Goal: Task Accomplishment & Management: Use online tool/utility

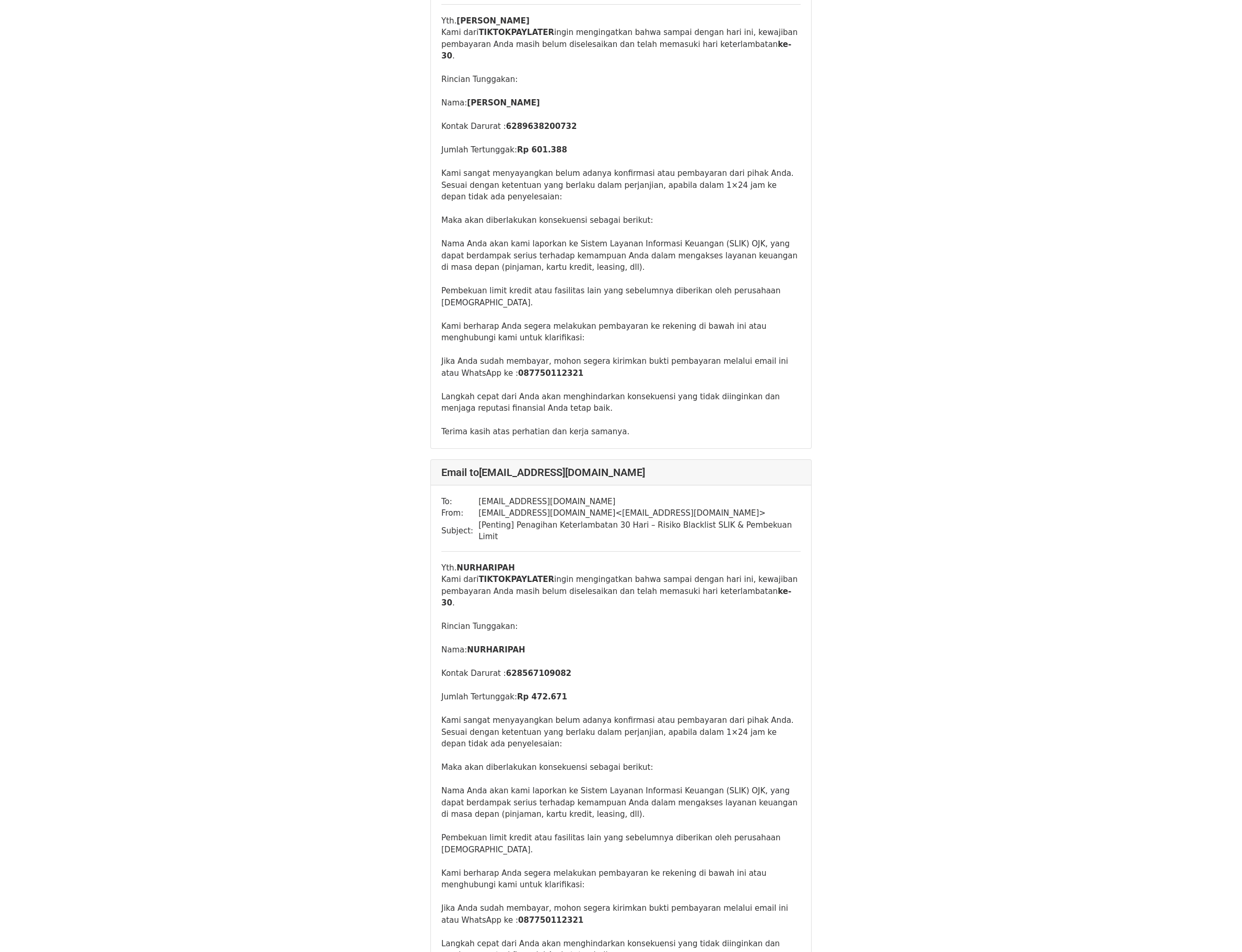
scroll to position [2505, 0]
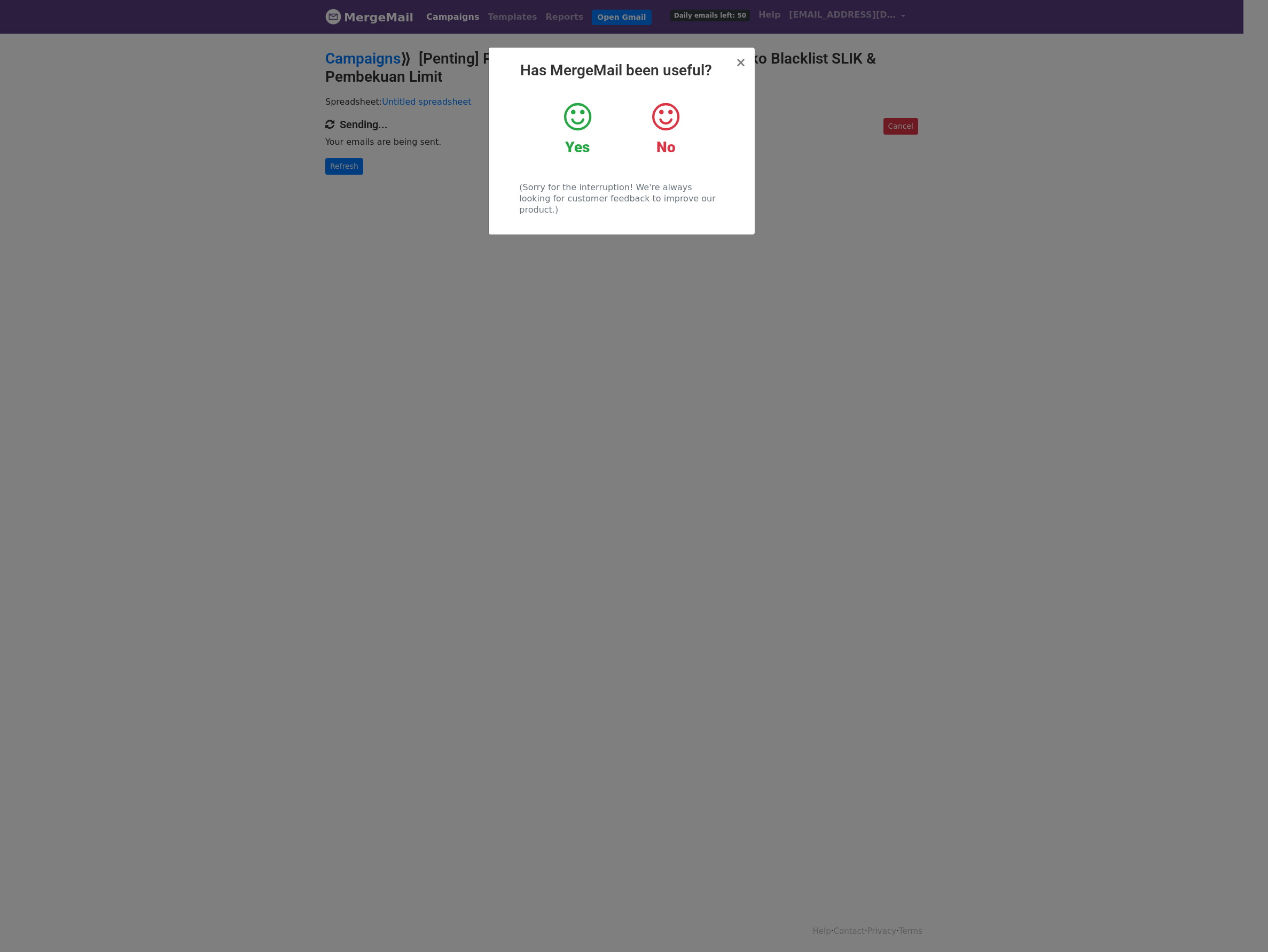
click at [735, 68] on h2 "Has MergeMail been useful?" at bounding box center [622, 70] width 249 height 18
click at [738, 65] on span "×" at bounding box center [740, 62] width 11 height 15
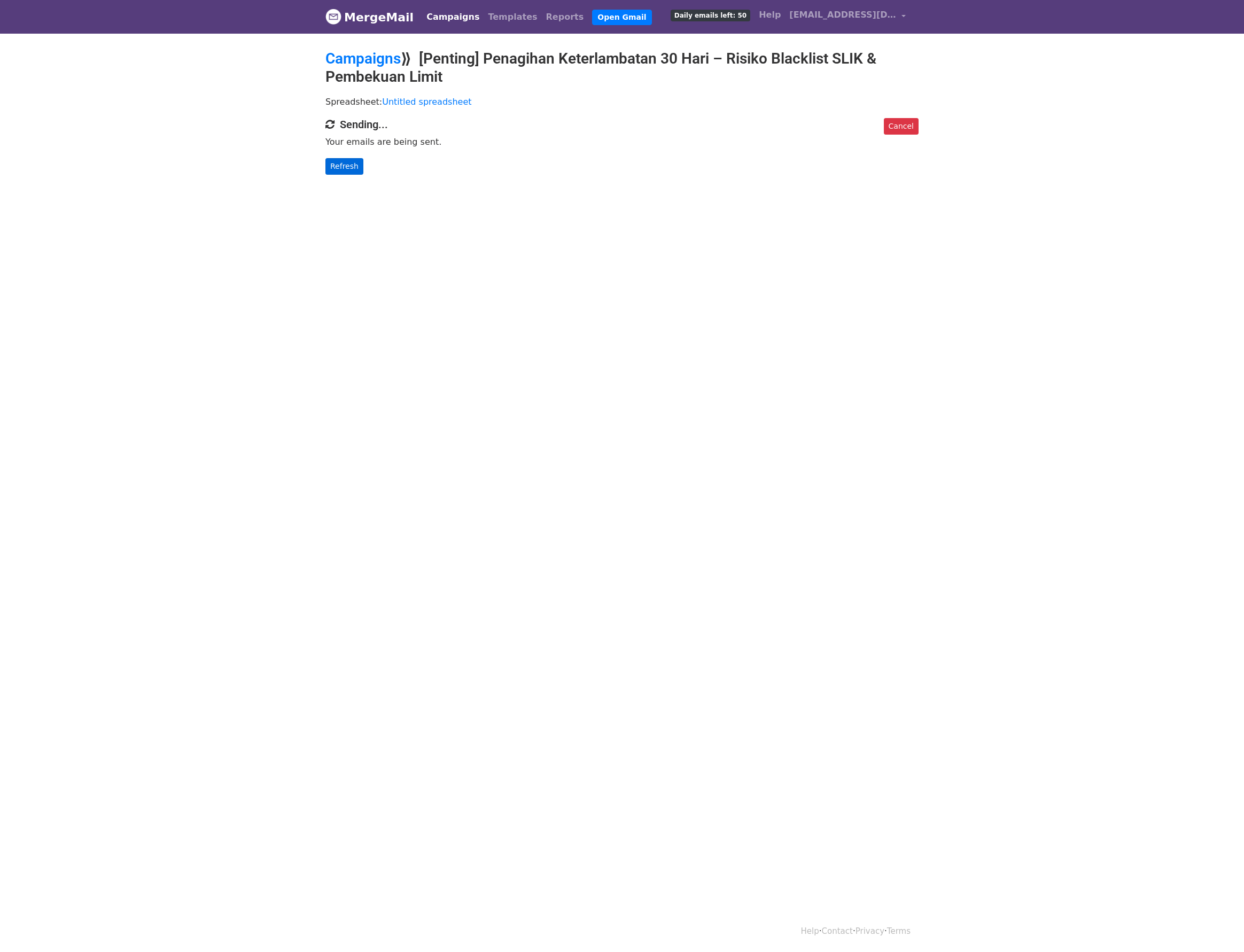
click at [358, 158] on div "Cancel Sending... Your emails are being sent. Refresh" at bounding box center [622, 147] width 609 height 56
click at [353, 164] on link "Refresh" at bounding box center [344, 166] width 38 height 17
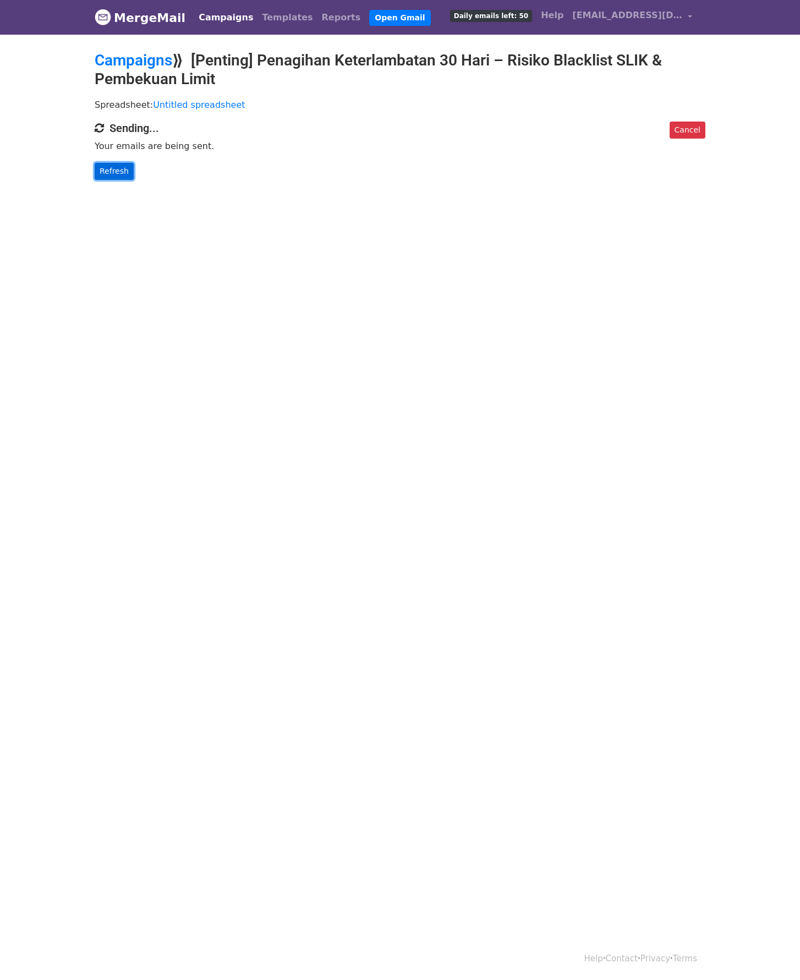
click at [115, 175] on link "Refresh" at bounding box center [114, 171] width 39 height 17
